Goal: Task Accomplishment & Management: Manage account settings

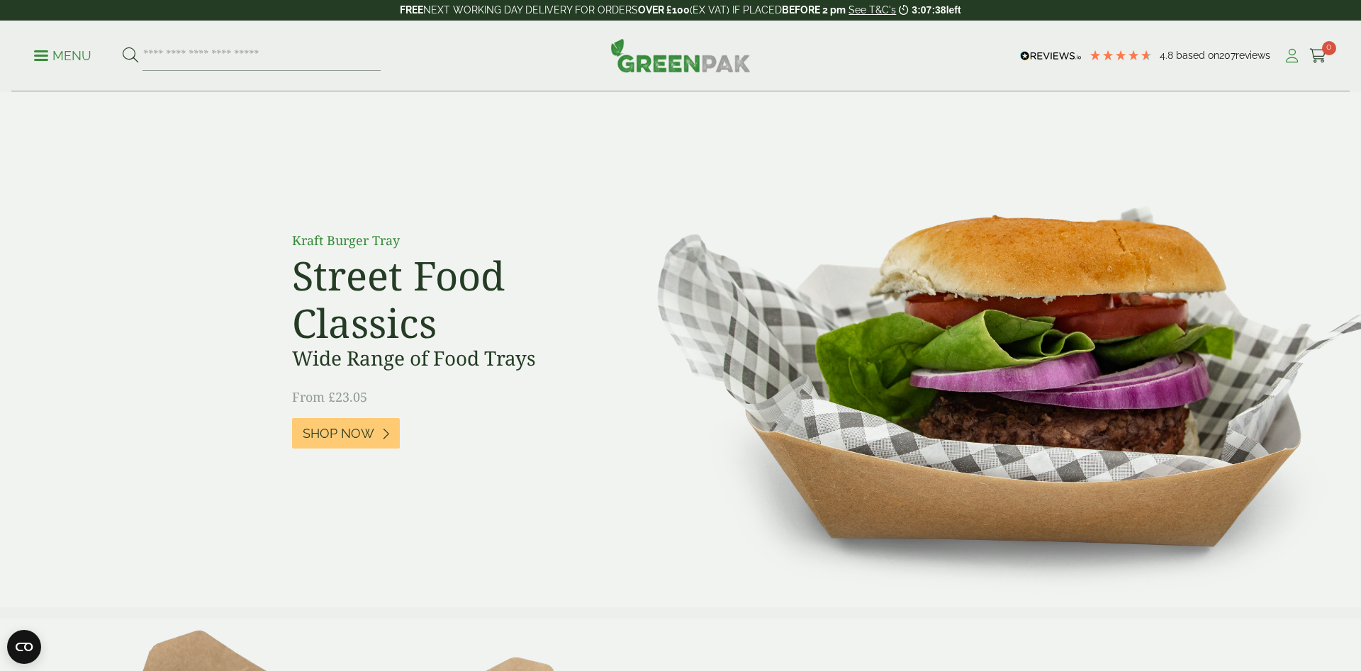
click at [1286, 49] on icon at bounding box center [1292, 56] width 18 height 14
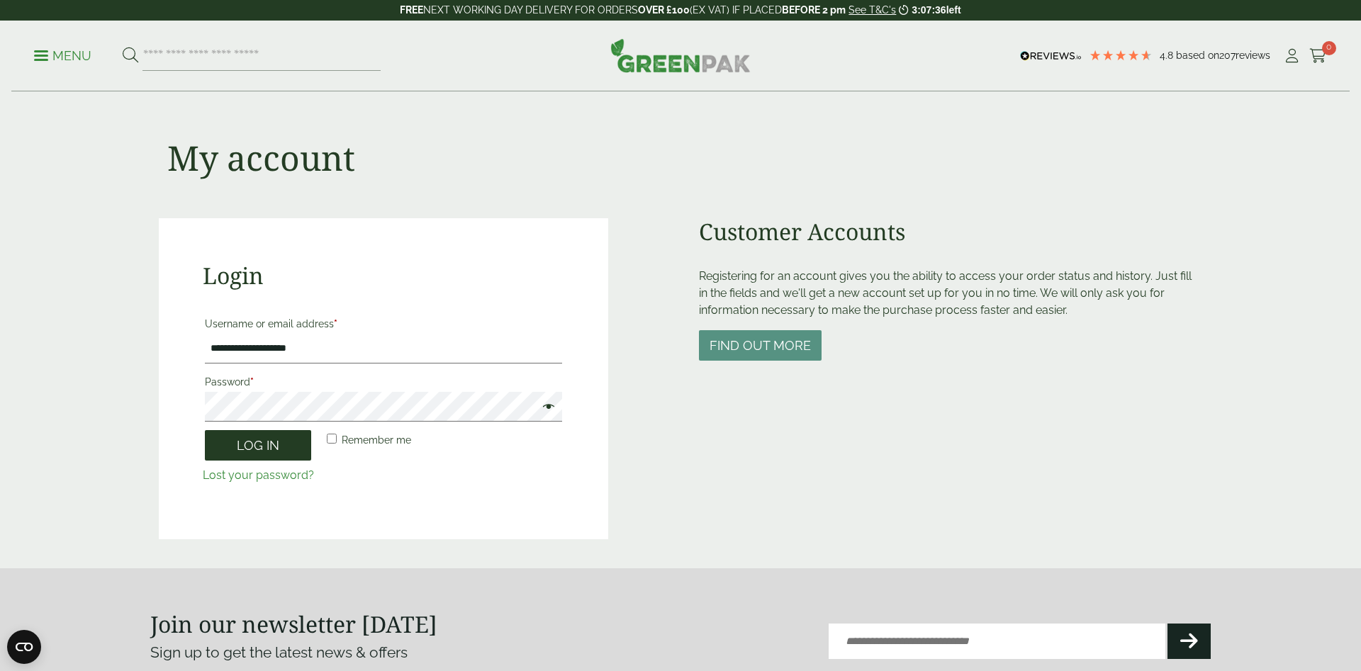
click at [274, 448] on button "Log in" at bounding box center [258, 445] width 106 height 30
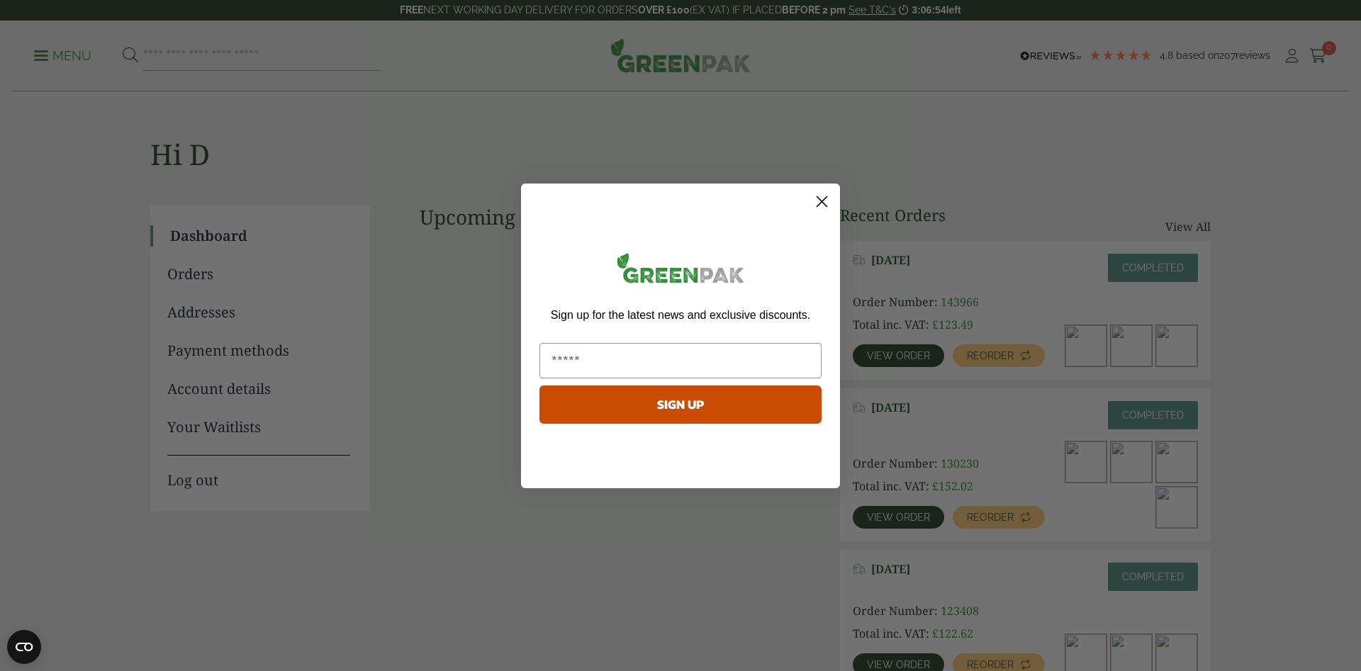
drag, startPoint x: 817, startPoint y: 199, endPoint x: 719, endPoint y: 263, distance: 116.8
click at [719, 263] on div "Close dialog Sign up for the latest news and exclusive discounts. SIGN UP ******" at bounding box center [680, 336] width 319 height 305
click at [824, 208] on circle "Close dialog" at bounding box center [821, 200] width 23 height 23
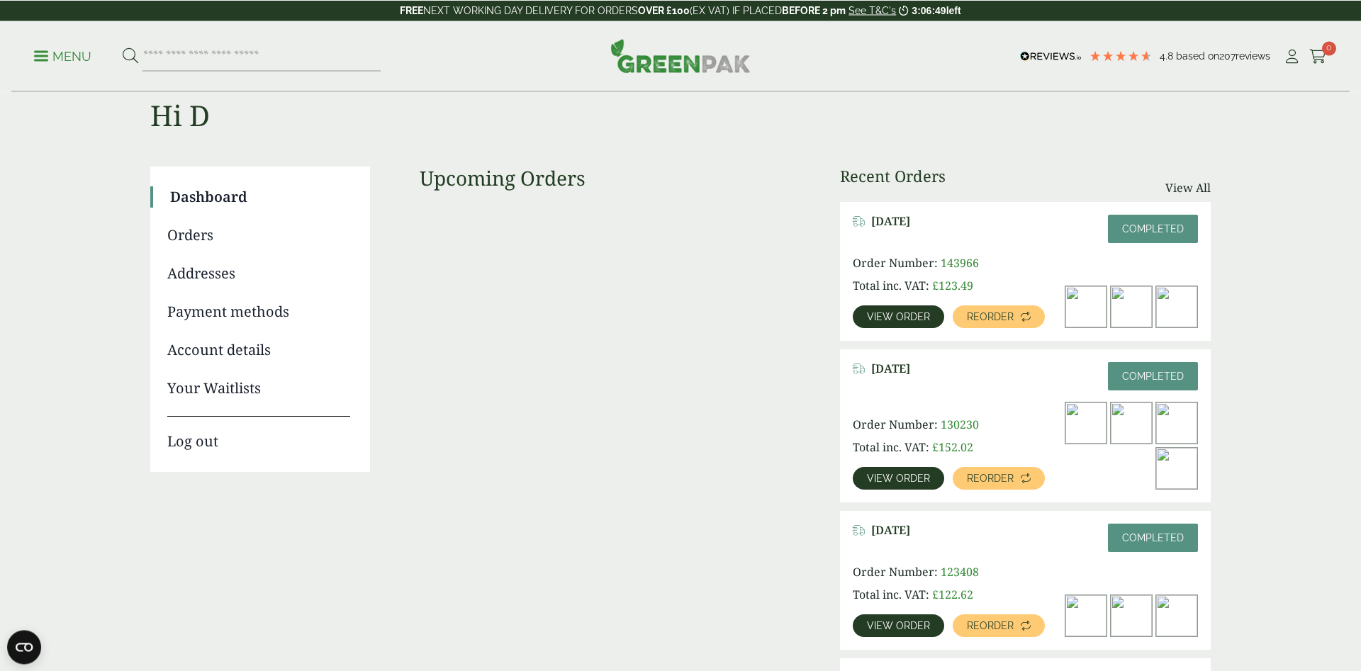
scroll to position [72, 0]
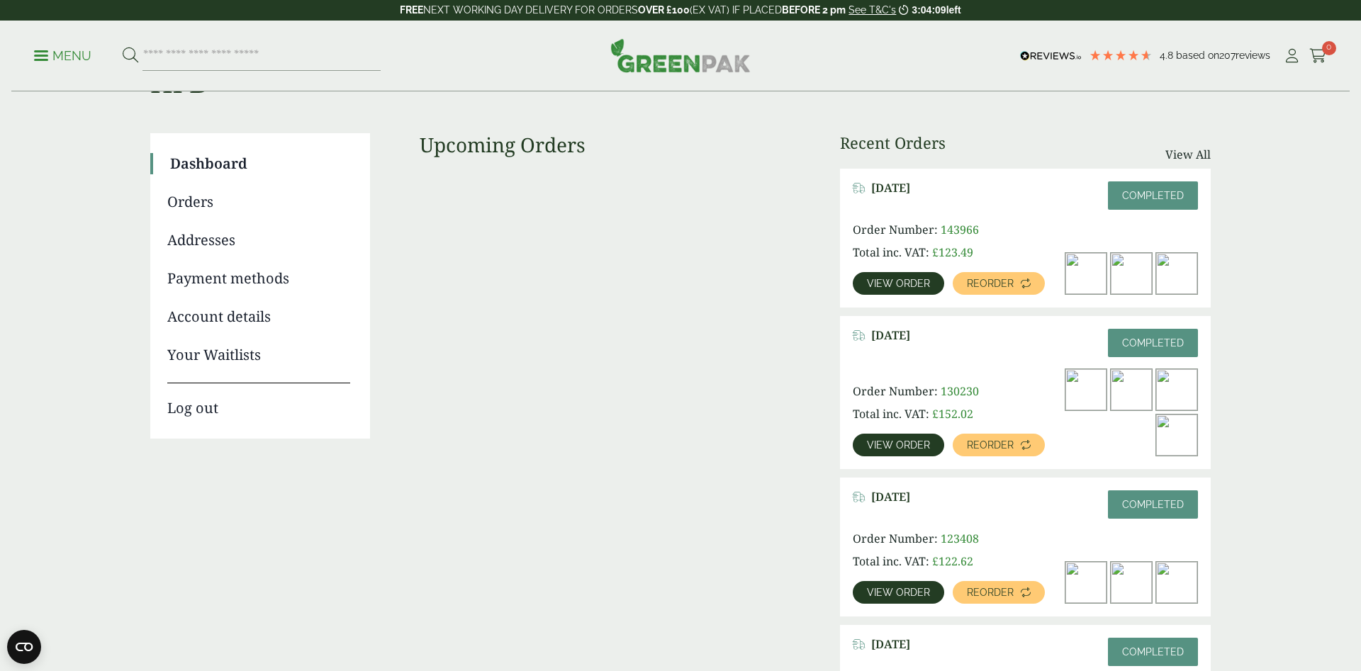
click at [1202, 149] on link "View All" at bounding box center [1187, 154] width 45 height 17
